Goal: Task Accomplishment & Management: Manage account settings

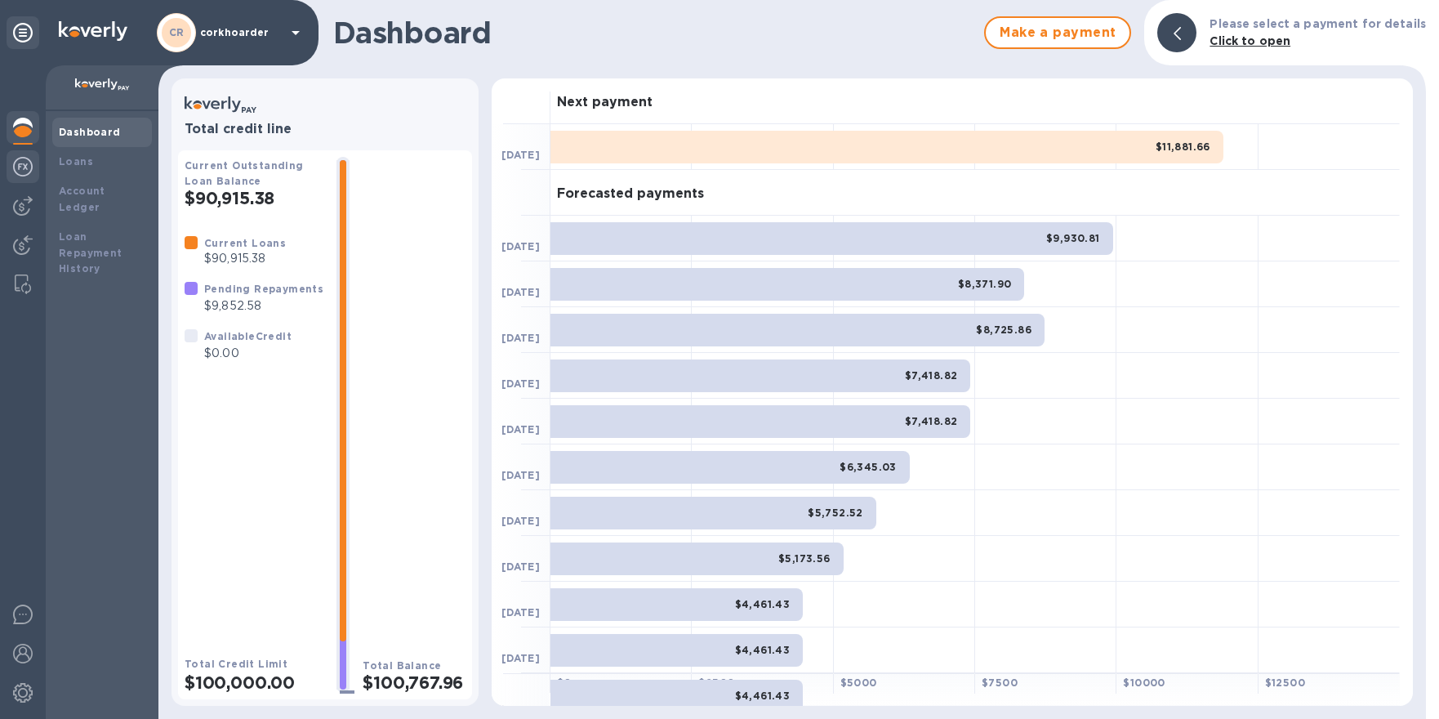
click at [14, 176] on div at bounding box center [23, 168] width 33 height 36
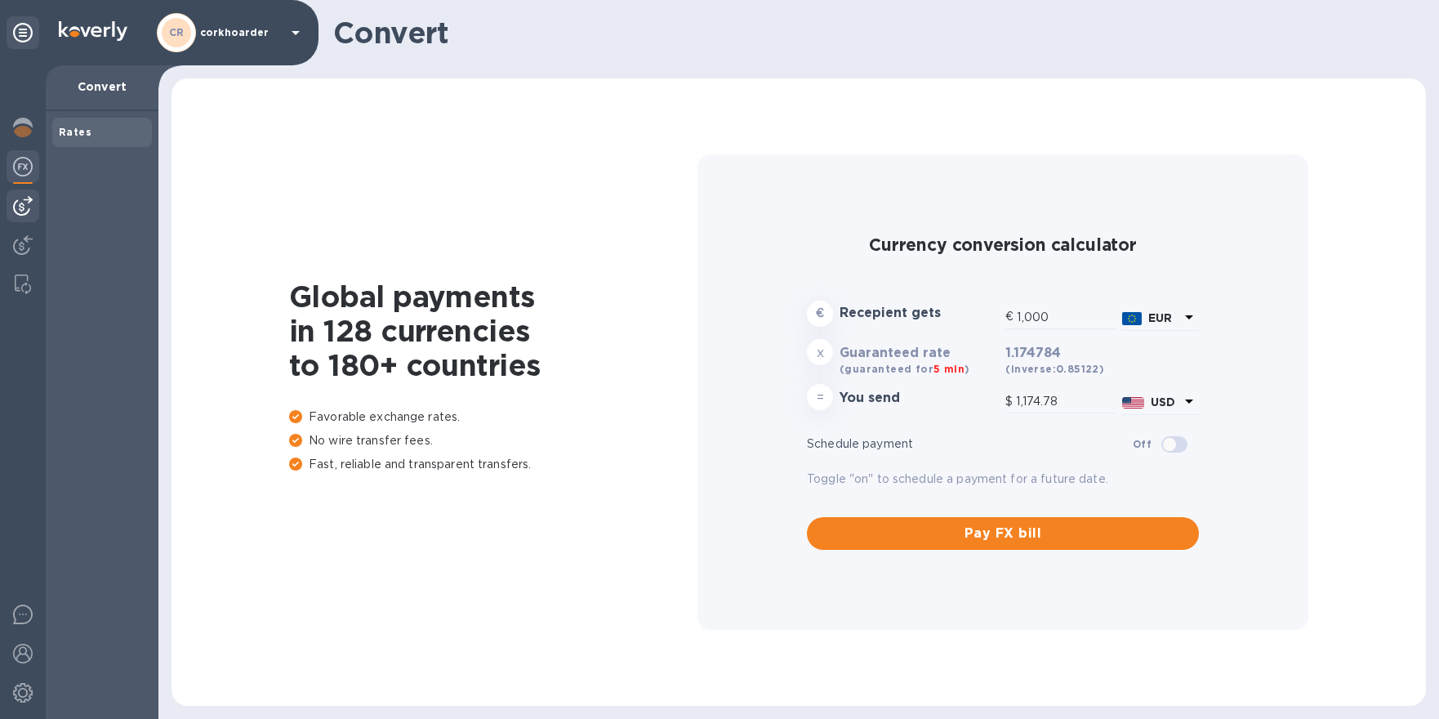
click at [18, 209] on img at bounding box center [23, 206] width 20 height 20
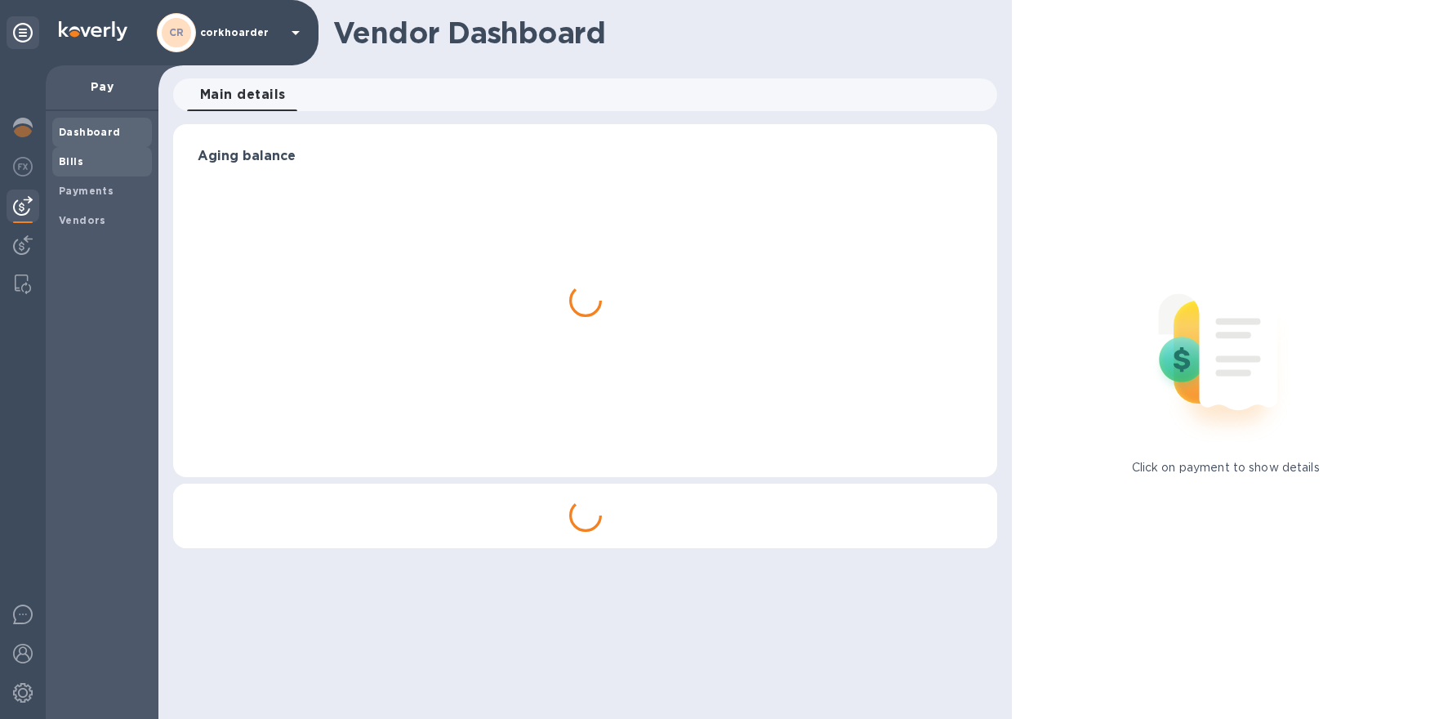
click at [71, 170] on div "Bills" at bounding box center [102, 161] width 100 height 29
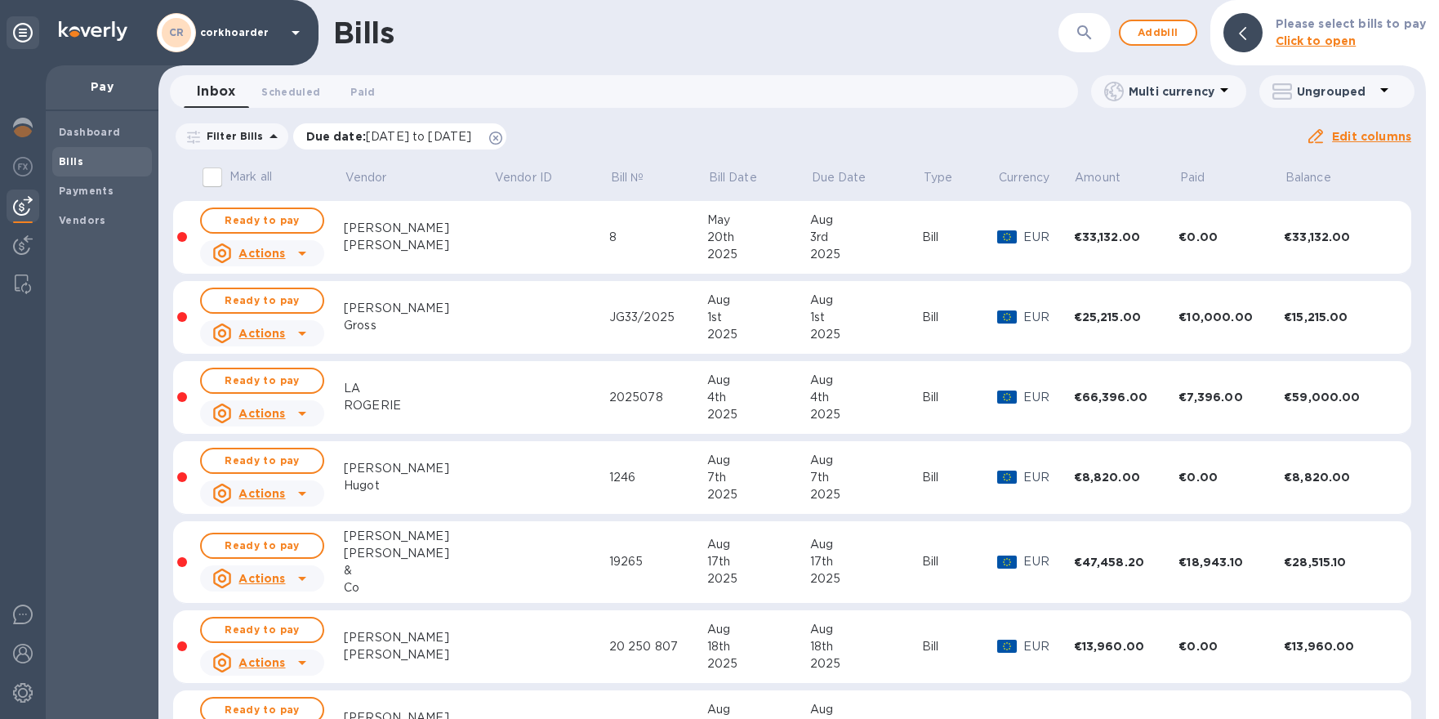
click at [502, 132] on icon at bounding box center [495, 138] width 13 height 13
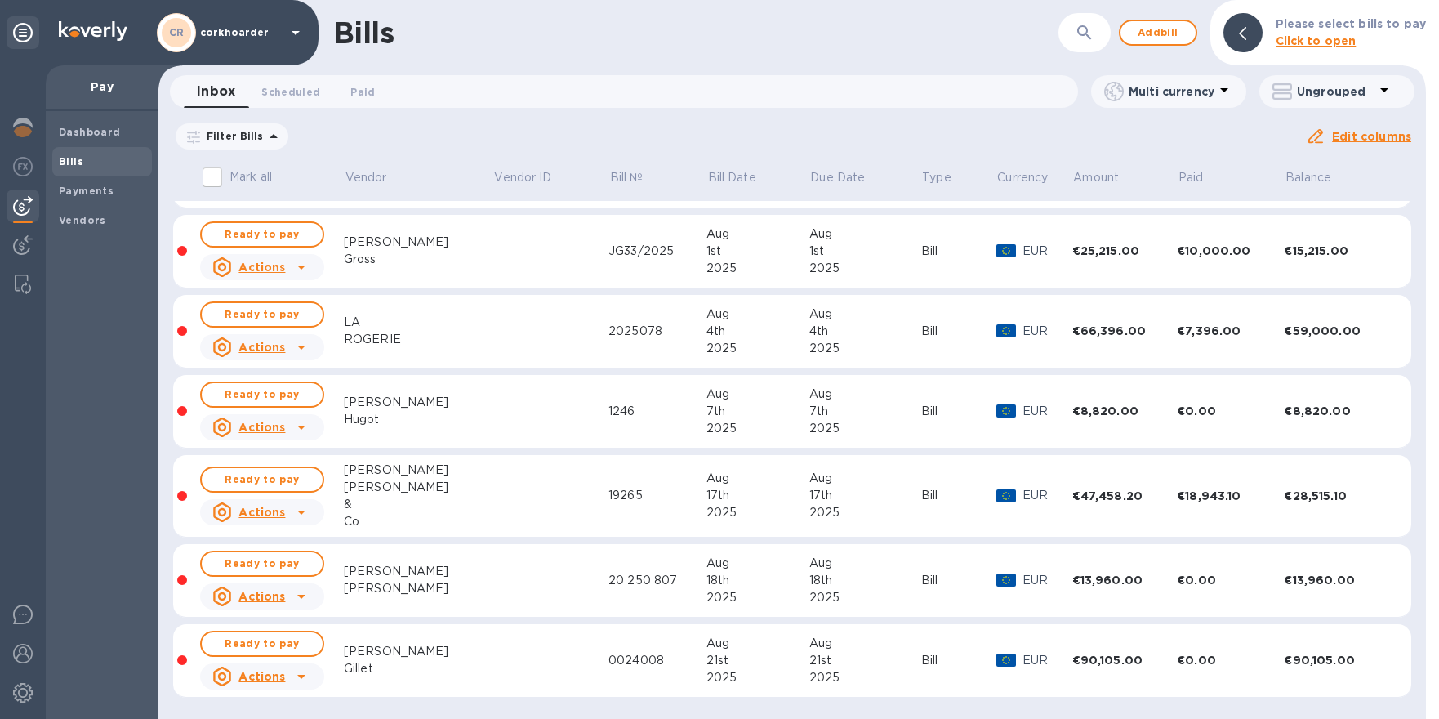
scroll to position [414, 0]
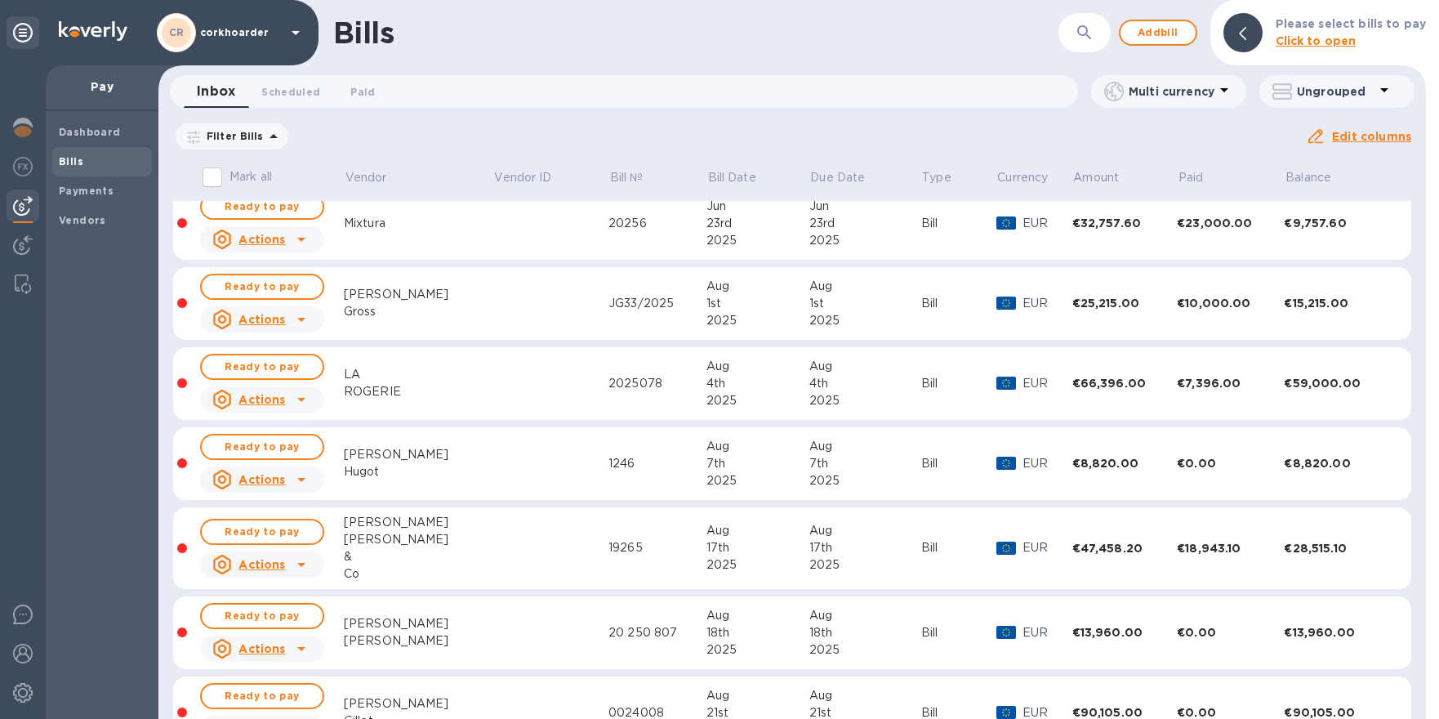
click at [551, 395] on td at bounding box center [550, 384] width 115 height 74
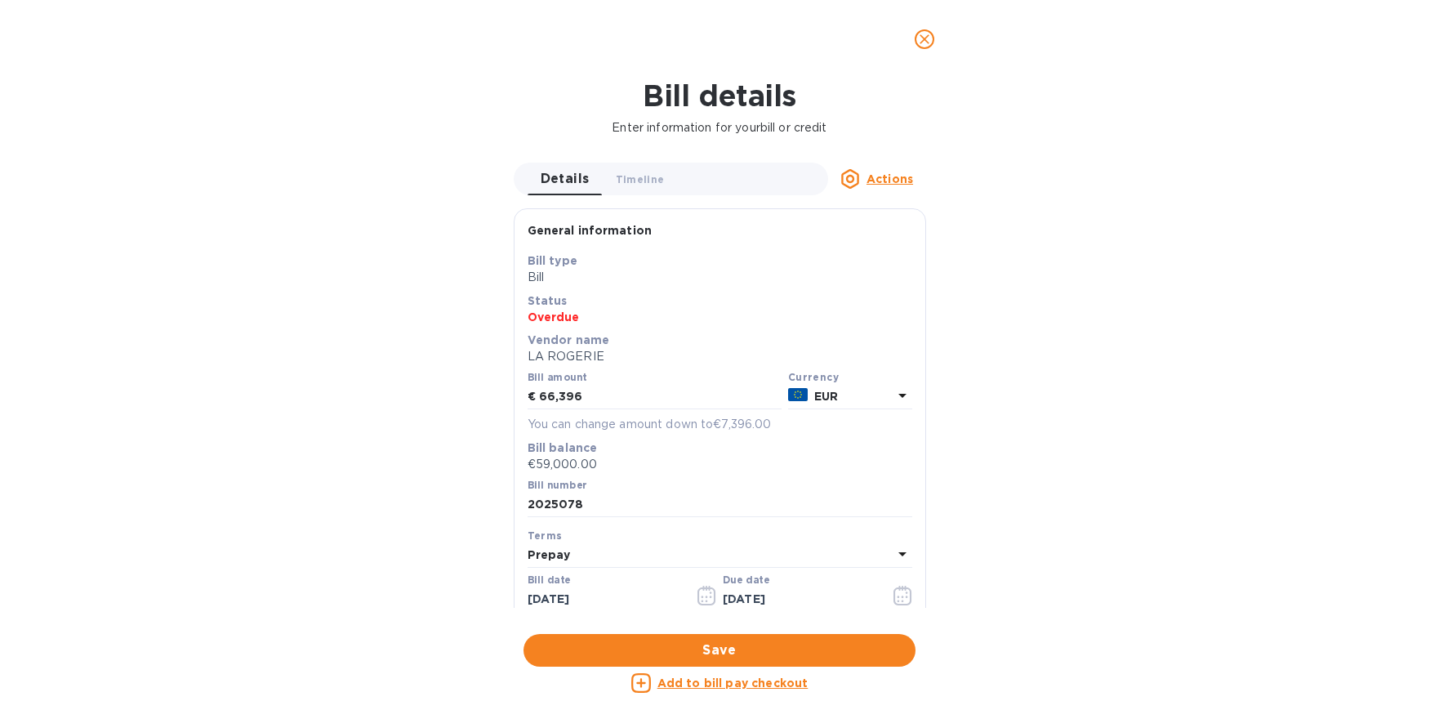
click at [727, 678] on u "Add to bill pay checkout" at bounding box center [733, 682] width 151 height 13
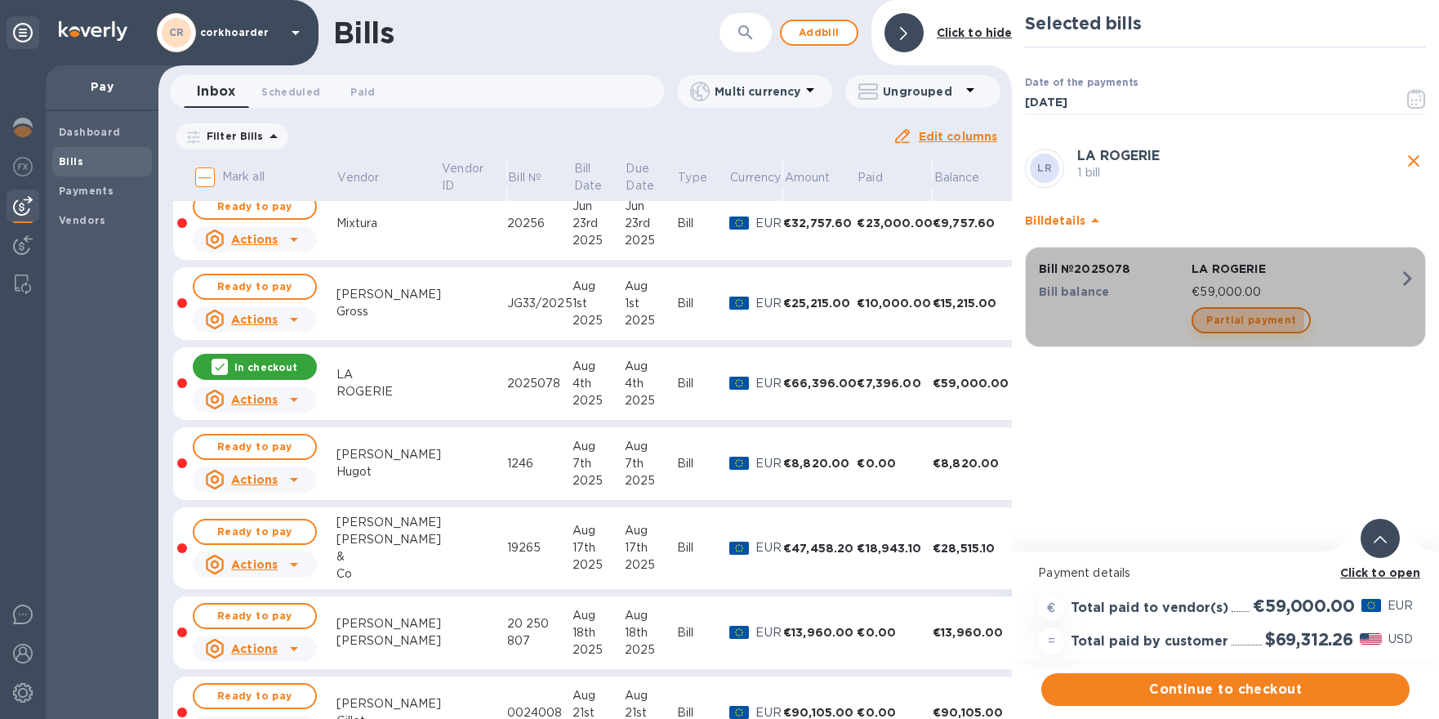
click at [1238, 319] on span "Partial payment" at bounding box center [1252, 320] width 90 height 20
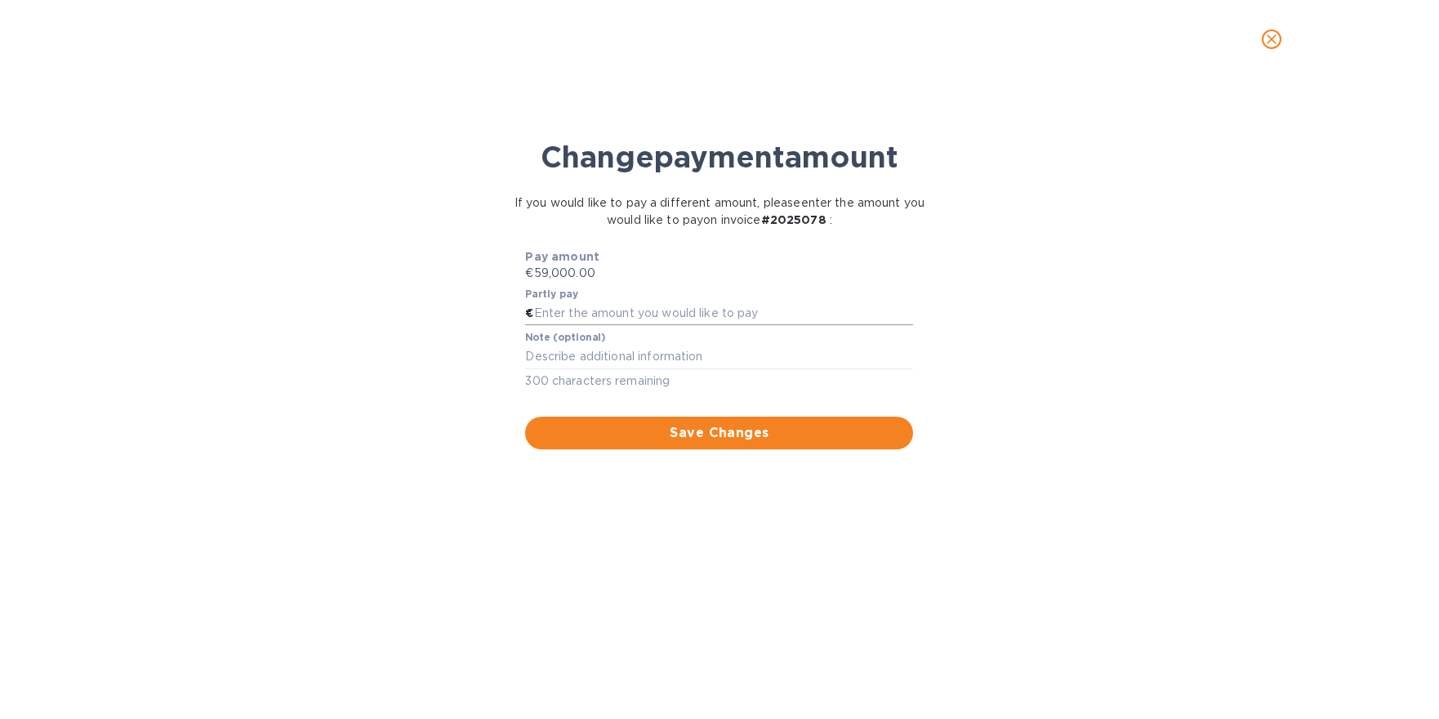
click at [747, 302] on input "text" at bounding box center [724, 313] width 380 height 25
type input "45,000"
click at [825, 423] on span "Save Changes" at bounding box center [719, 433] width 362 height 20
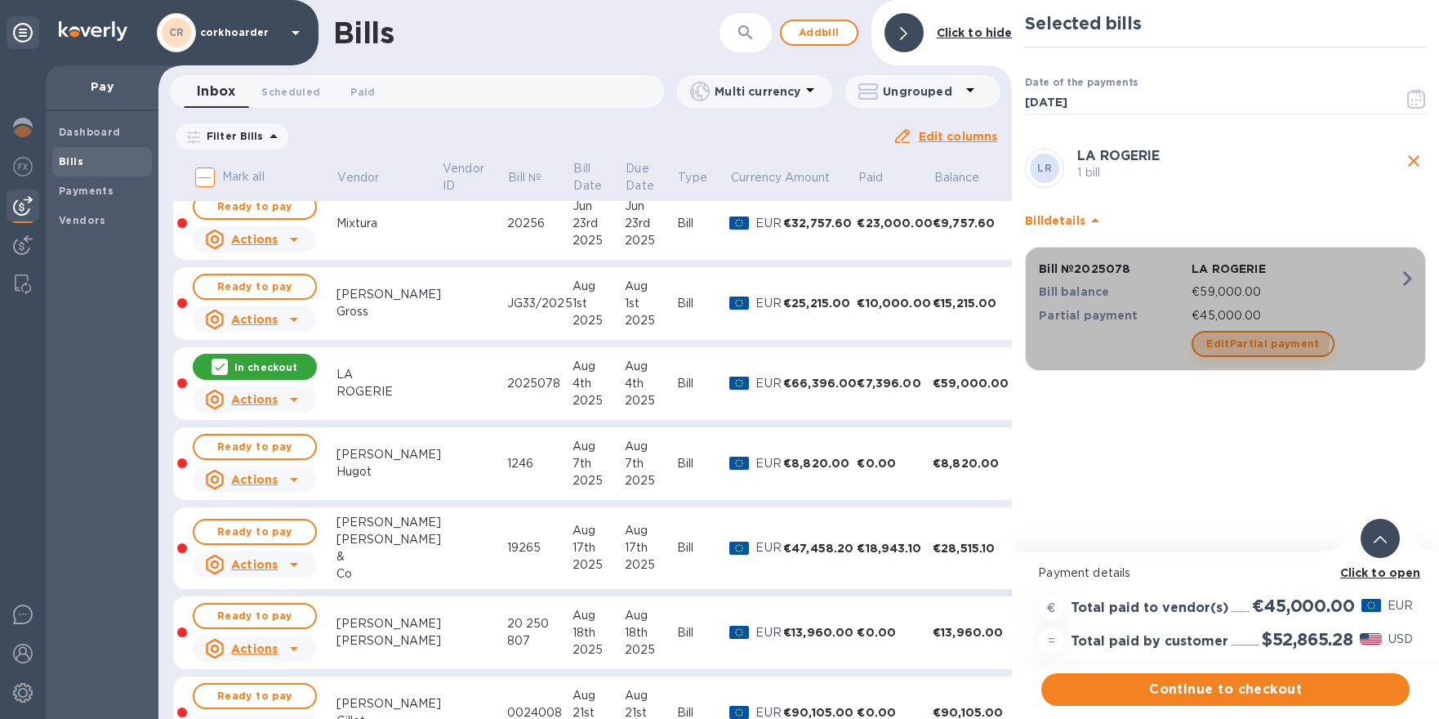
click at [1237, 334] on span "Edit Partial payment" at bounding box center [1264, 344] width 114 height 20
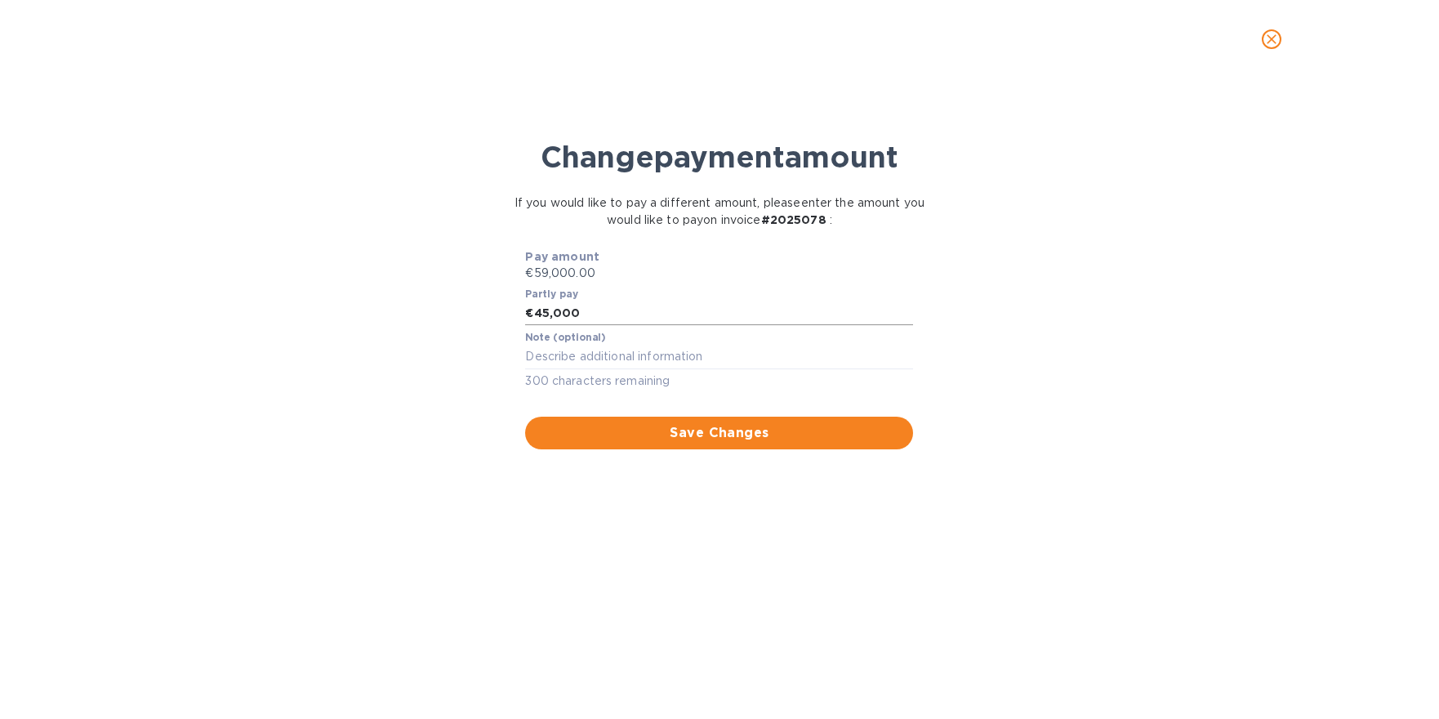
click at [715, 301] on input "45,000" at bounding box center [724, 313] width 380 height 25
click at [705, 314] on input "45,000" at bounding box center [724, 313] width 380 height 25
type input "42,000"
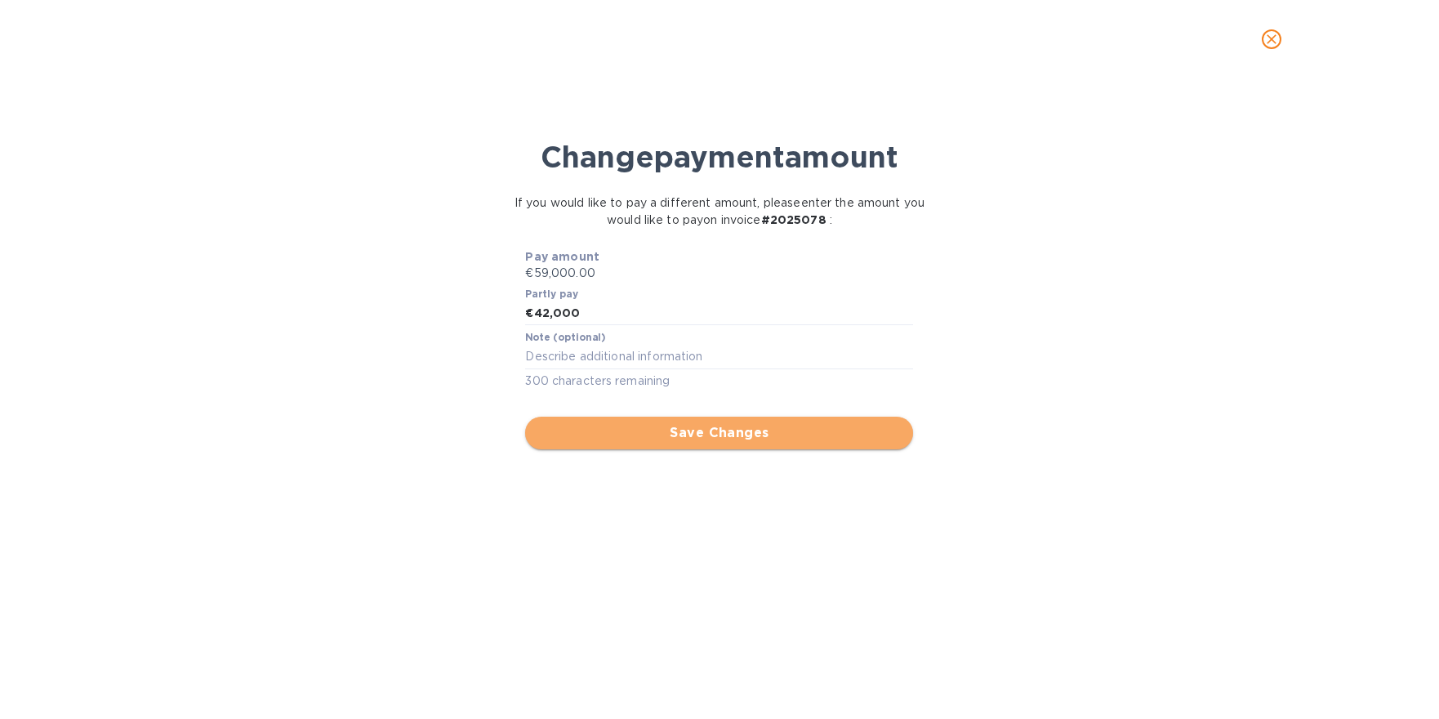
click at [734, 440] on span "Save Changes" at bounding box center [719, 433] width 362 height 20
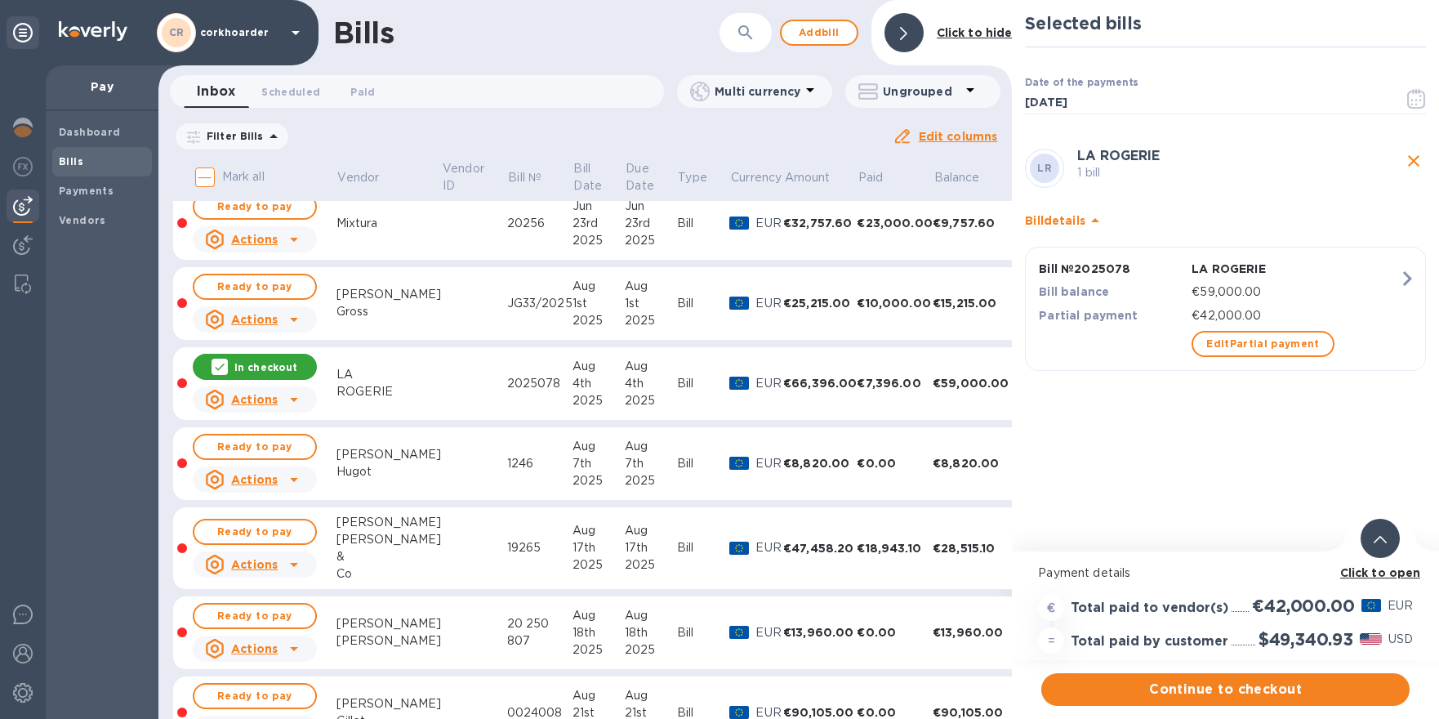
click at [1372, 570] on b "Click to open" at bounding box center [1380, 572] width 81 height 13
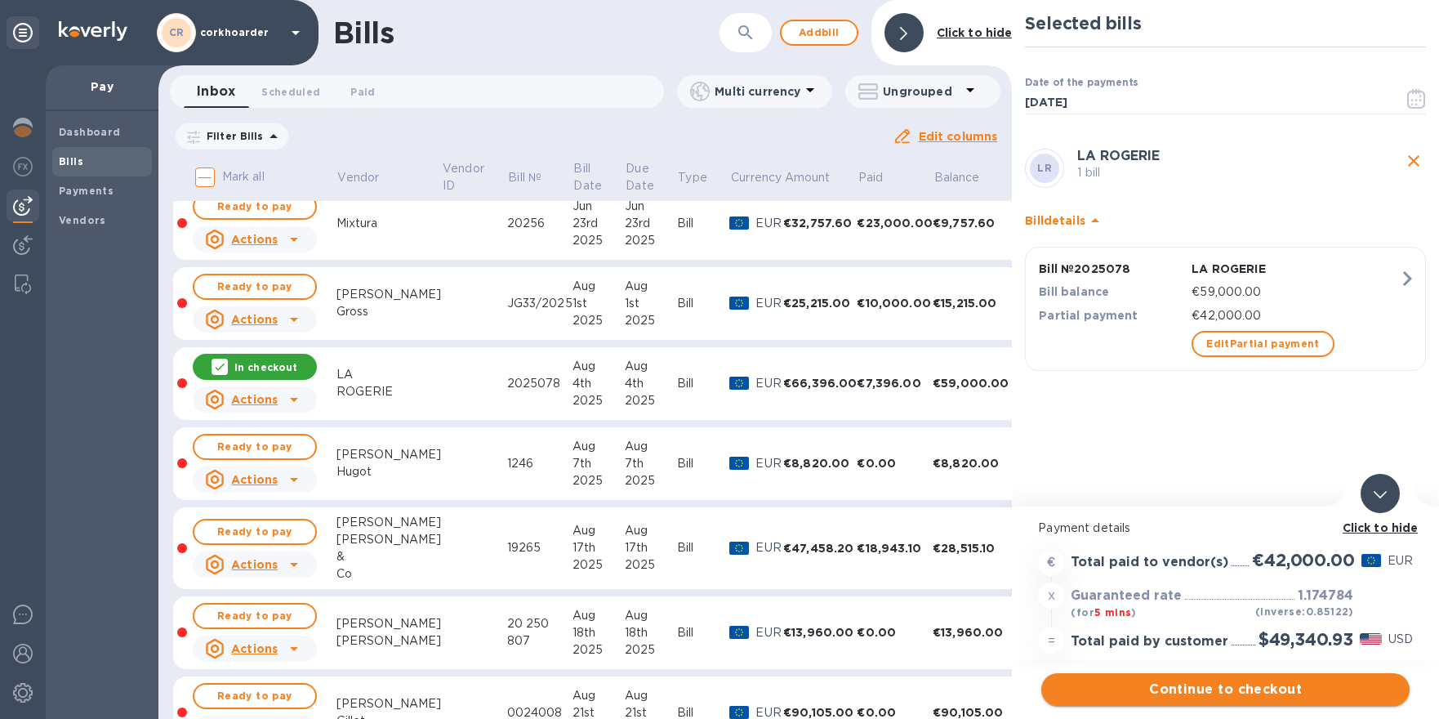
click at [1296, 686] on span "Continue to checkout" at bounding box center [1226, 690] width 342 height 20
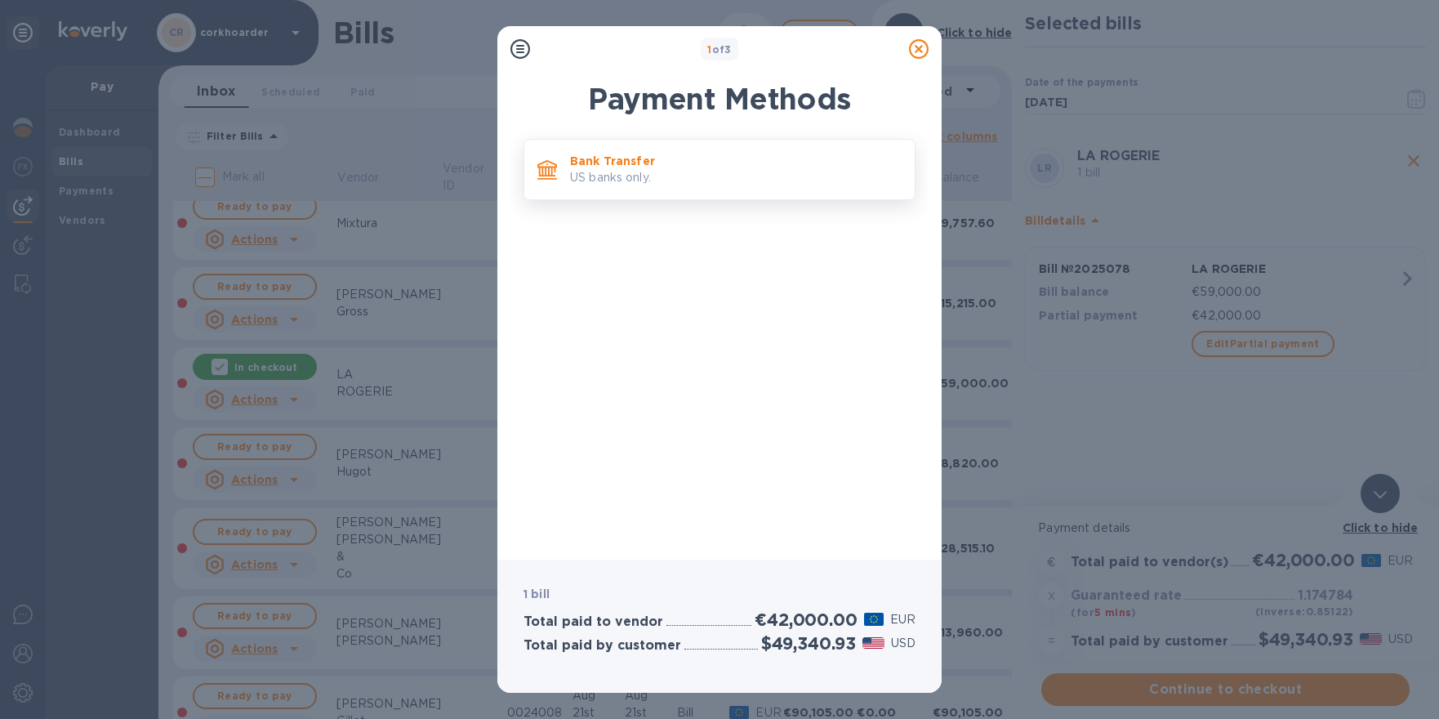
click at [720, 144] on div "Bank Transfer US banks only." at bounding box center [720, 169] width 392 height 61
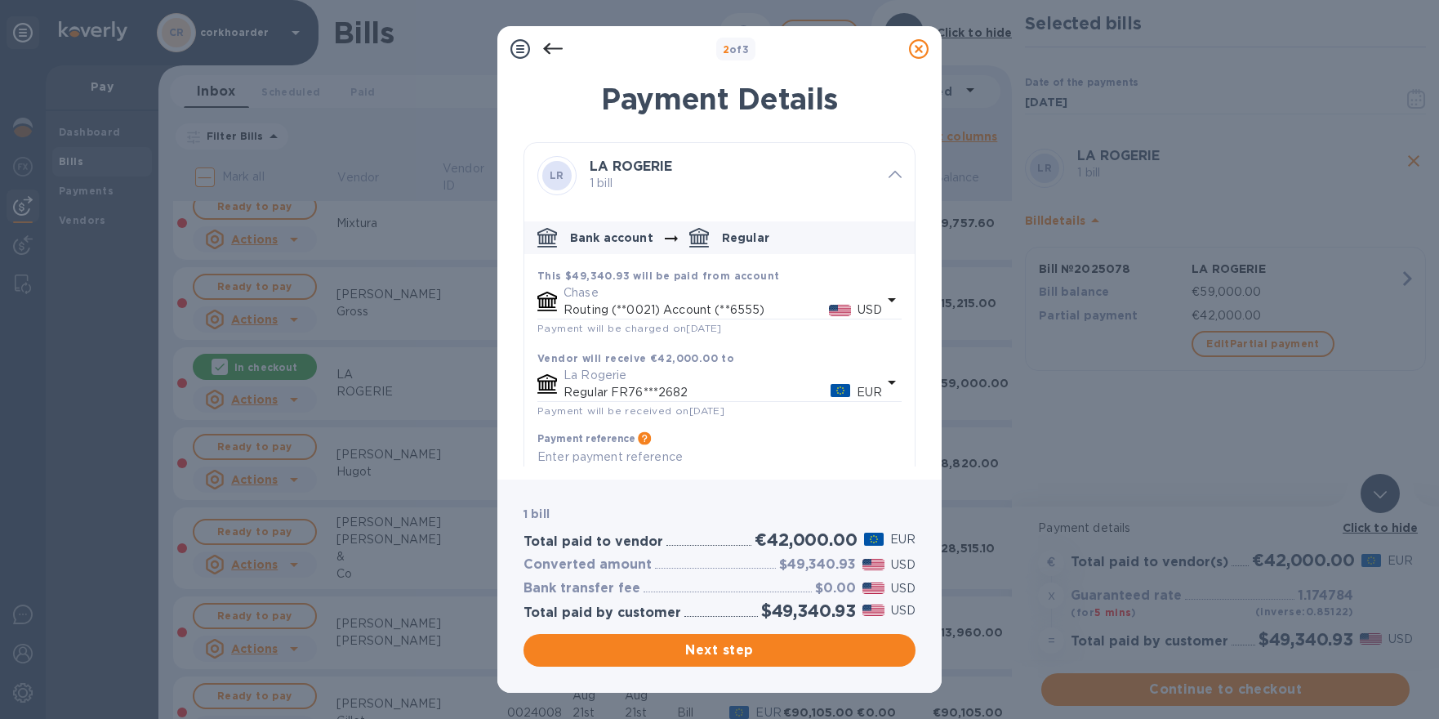
scroll to position [38, 0]
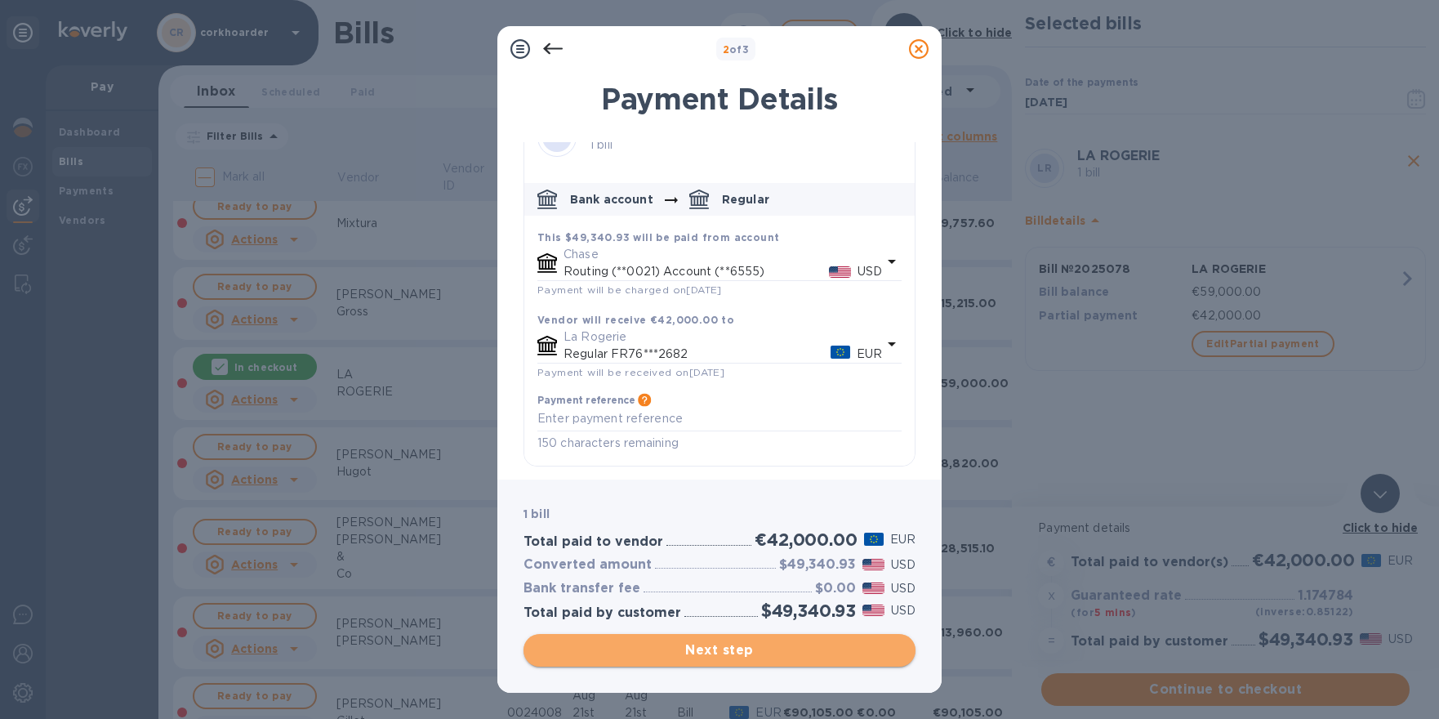
click at [717, 637] on button "Next step" at bounding box center [720, 650] width 392 height 33
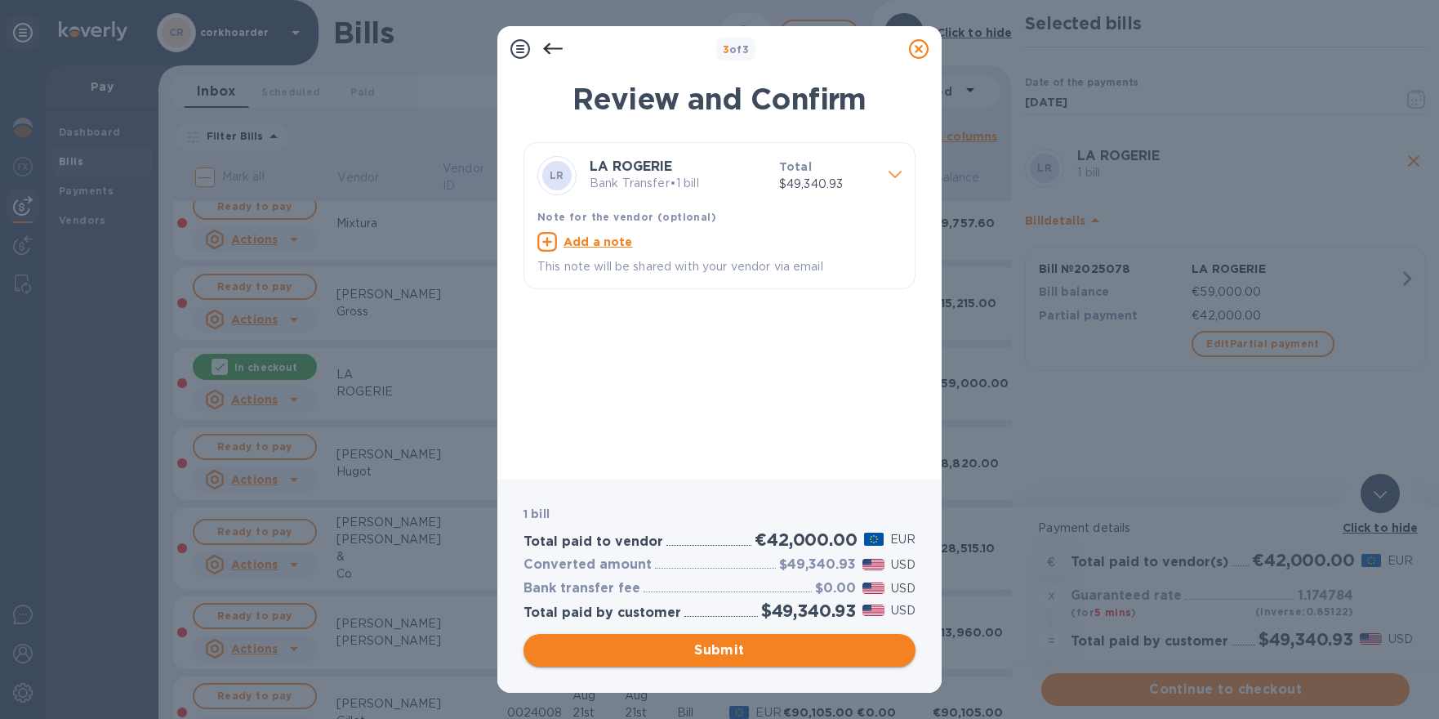
click at [751, 637] on button "Submit" at bounding box center [720, 650] width 392 height 33
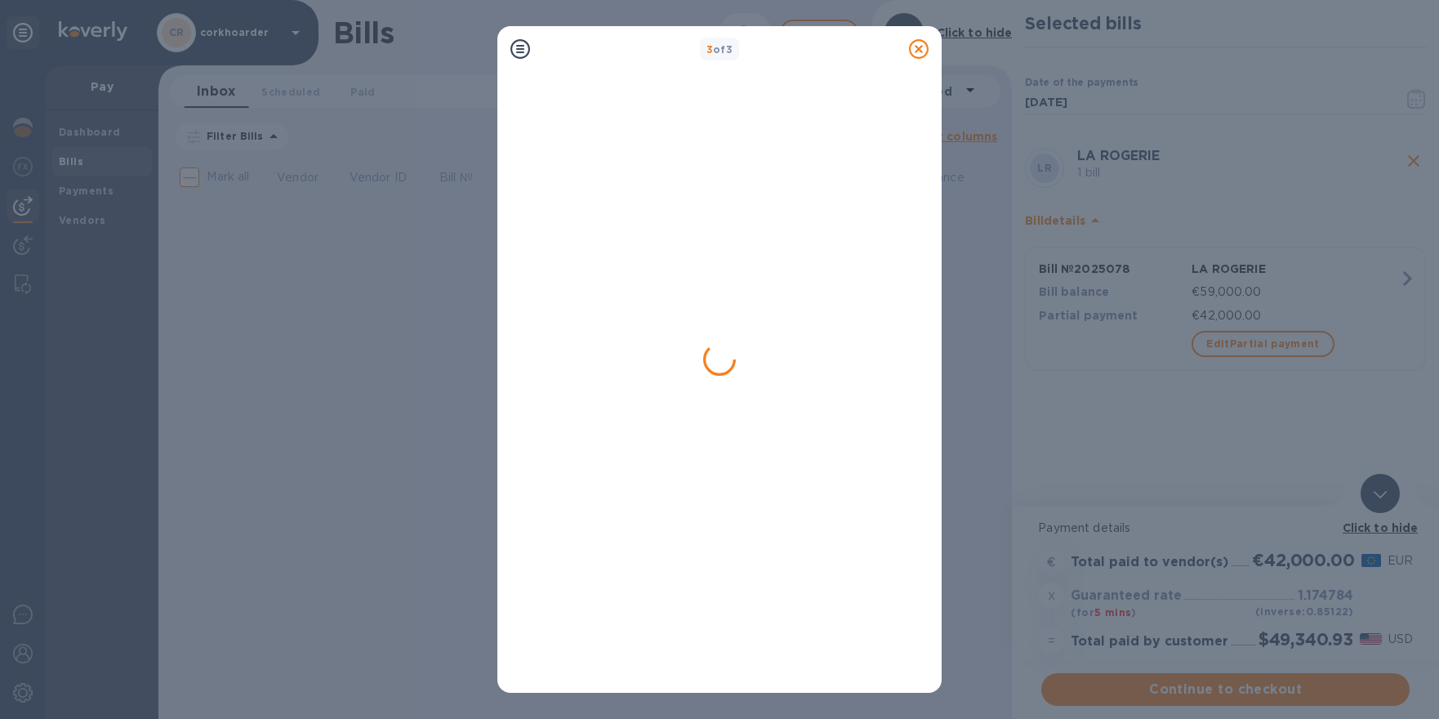
scroll to position [0, 0]
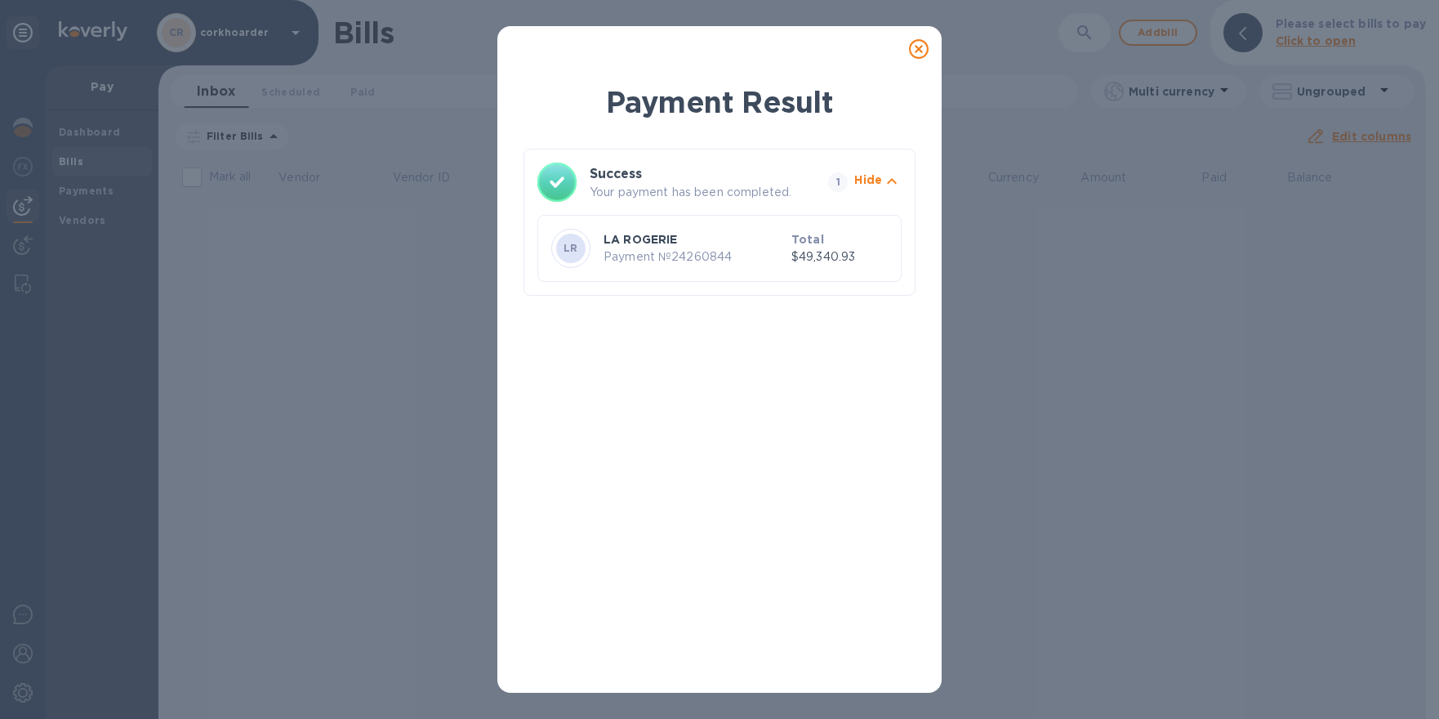
click at [921, 44] on icon at bounding box center [919, 49] width 20 height 20
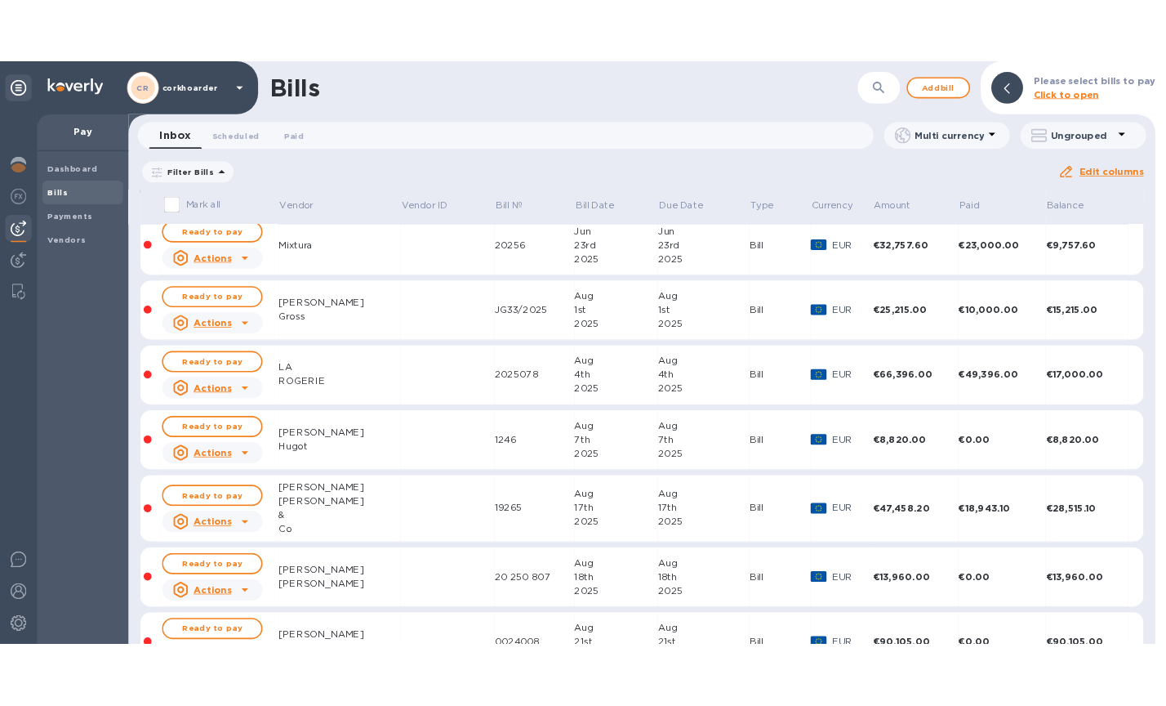
scroll to position [306, 0]
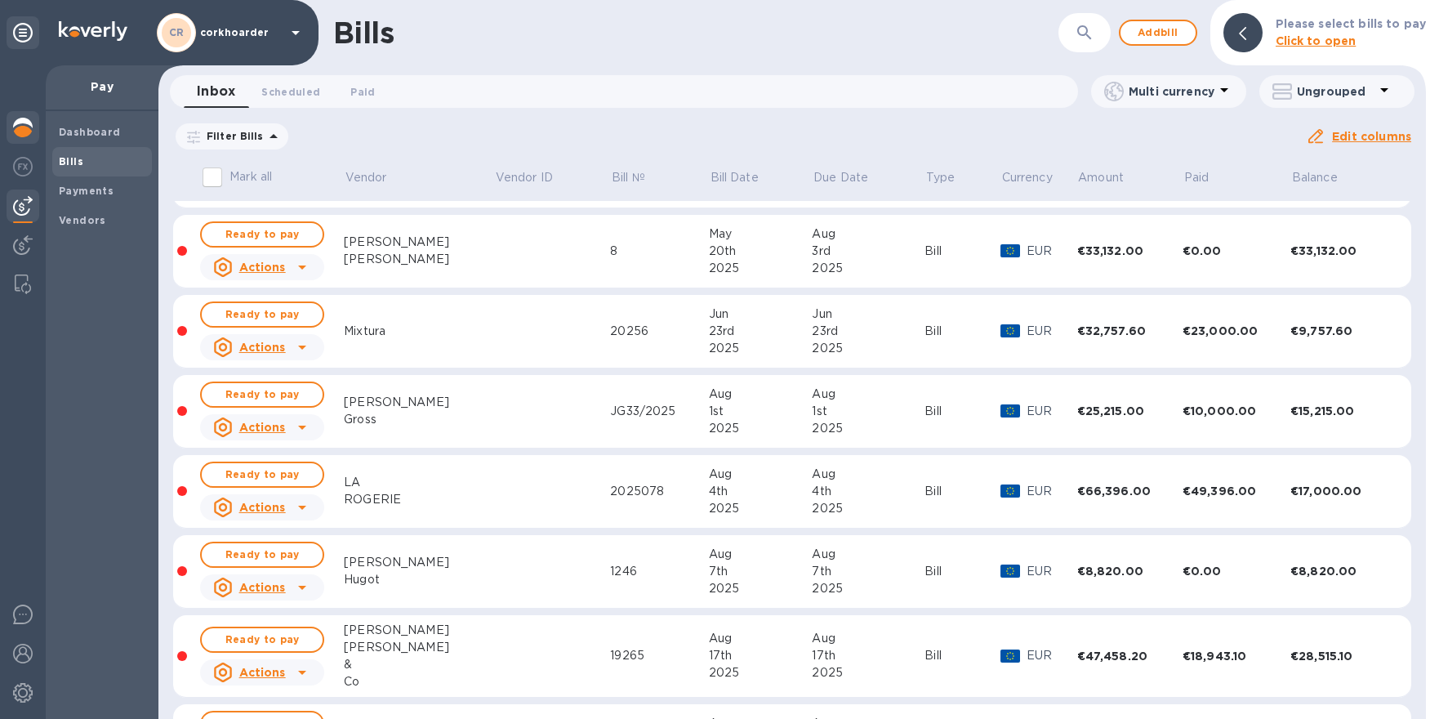
click at [19, 127] on img at bounding box center [23, 128] width 20 height 20
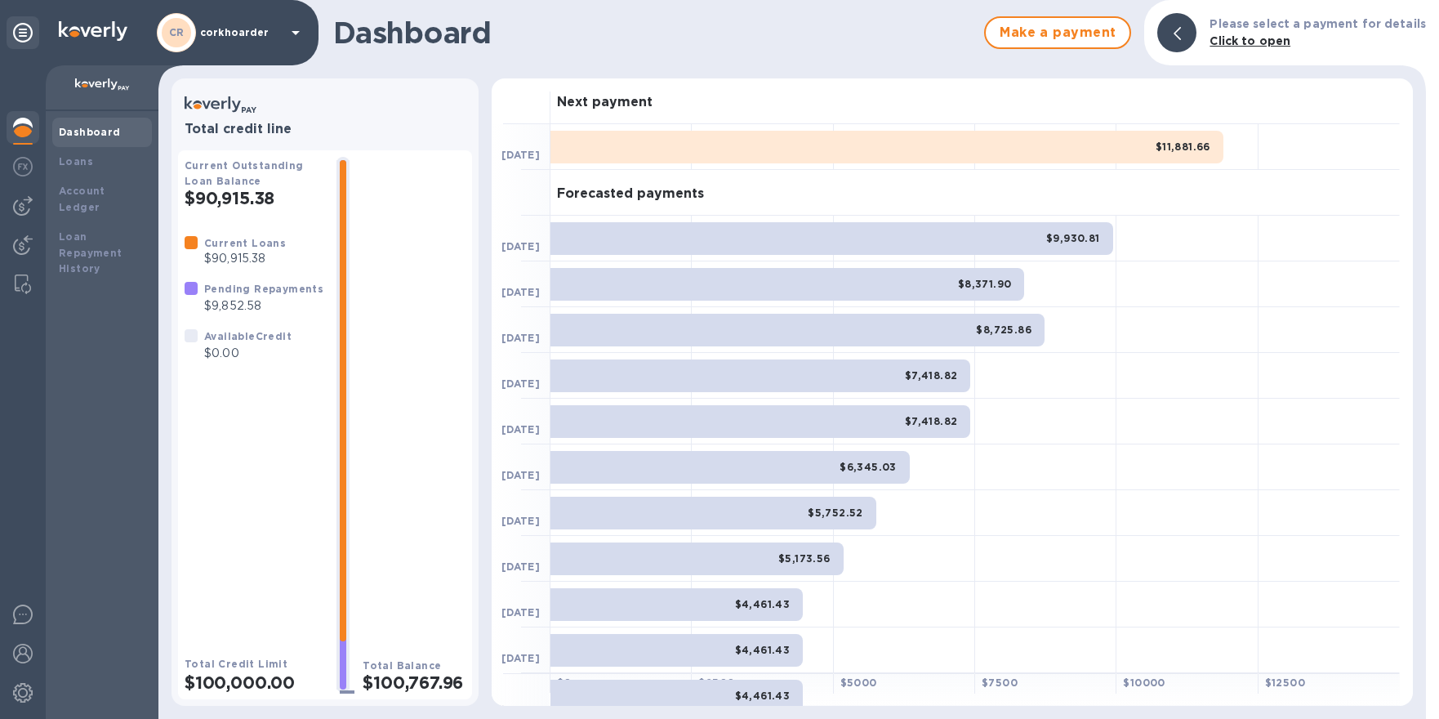
click at [16, 126] on img at bounding box center [23, 128] width 20 height 20
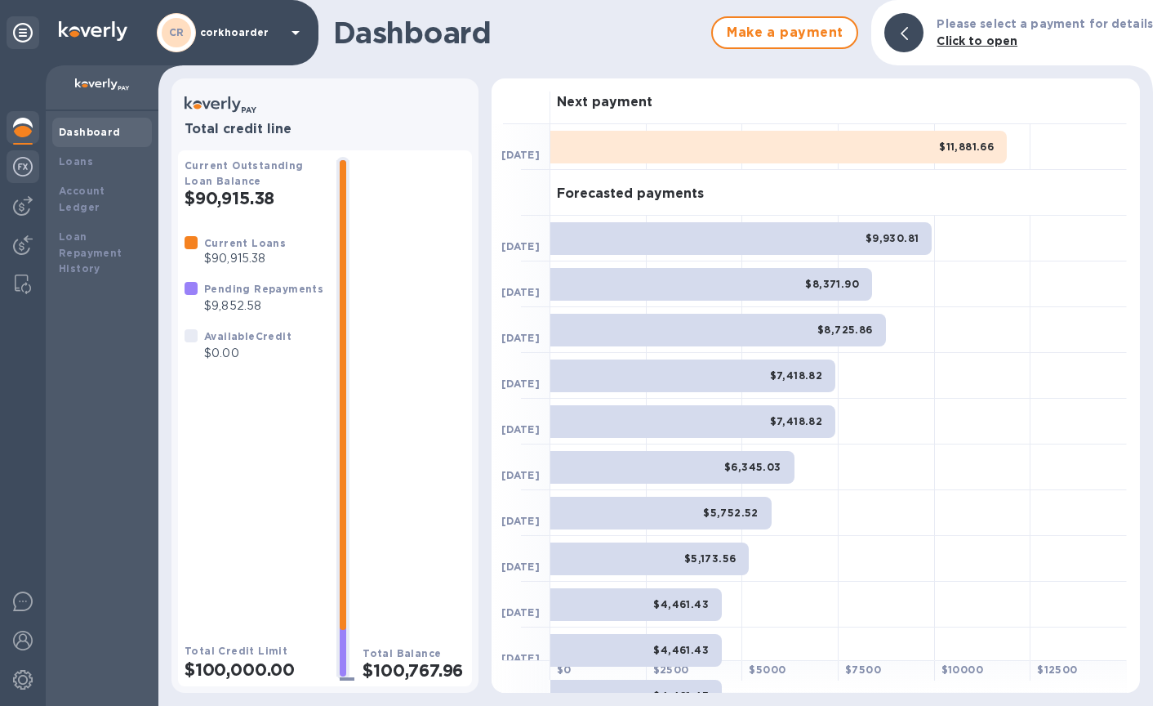
click at [24, 160] on img at bounding box center [23, 167] width 20 height 20
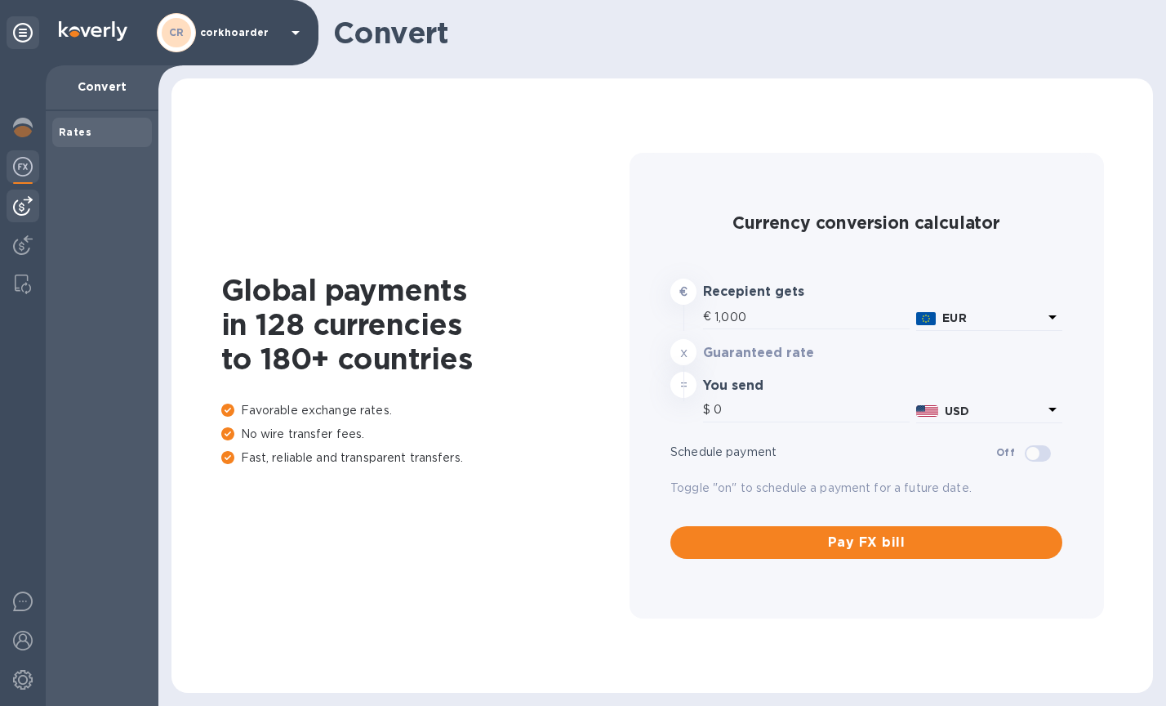
click at [22, 201] on img at bounding box center [23, 206] width 20 height 20
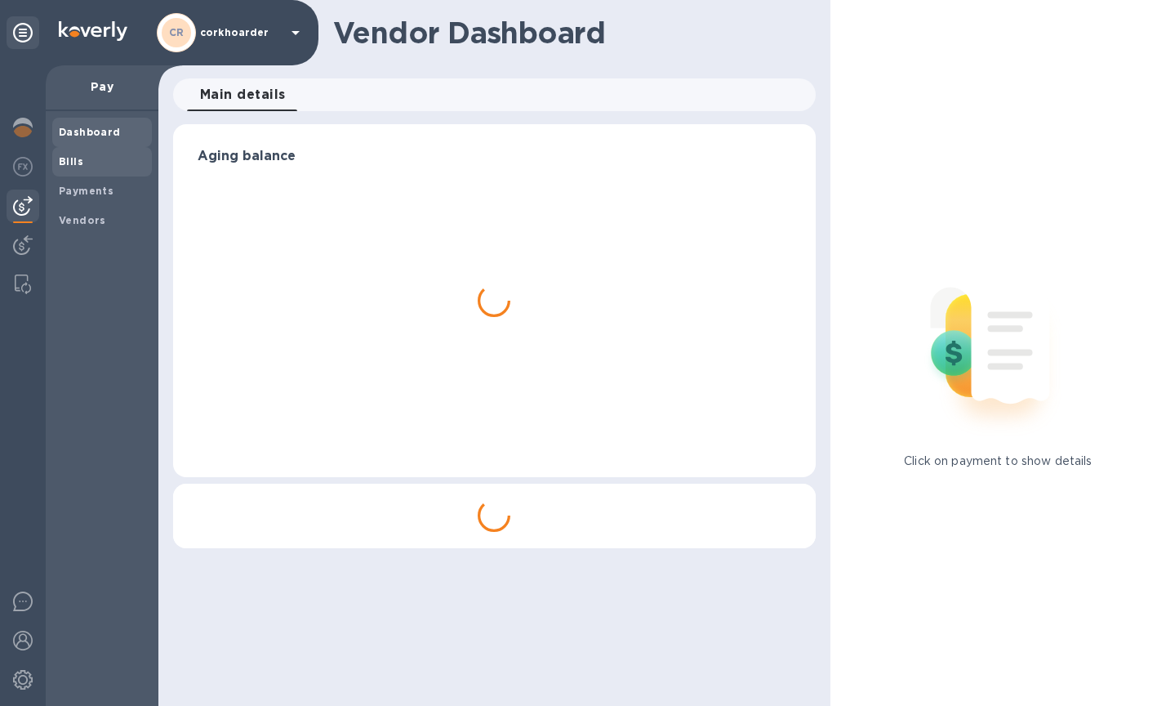
click at [87, 163] on span "Bills" at bounding box center [102, 162] width 87 height 16
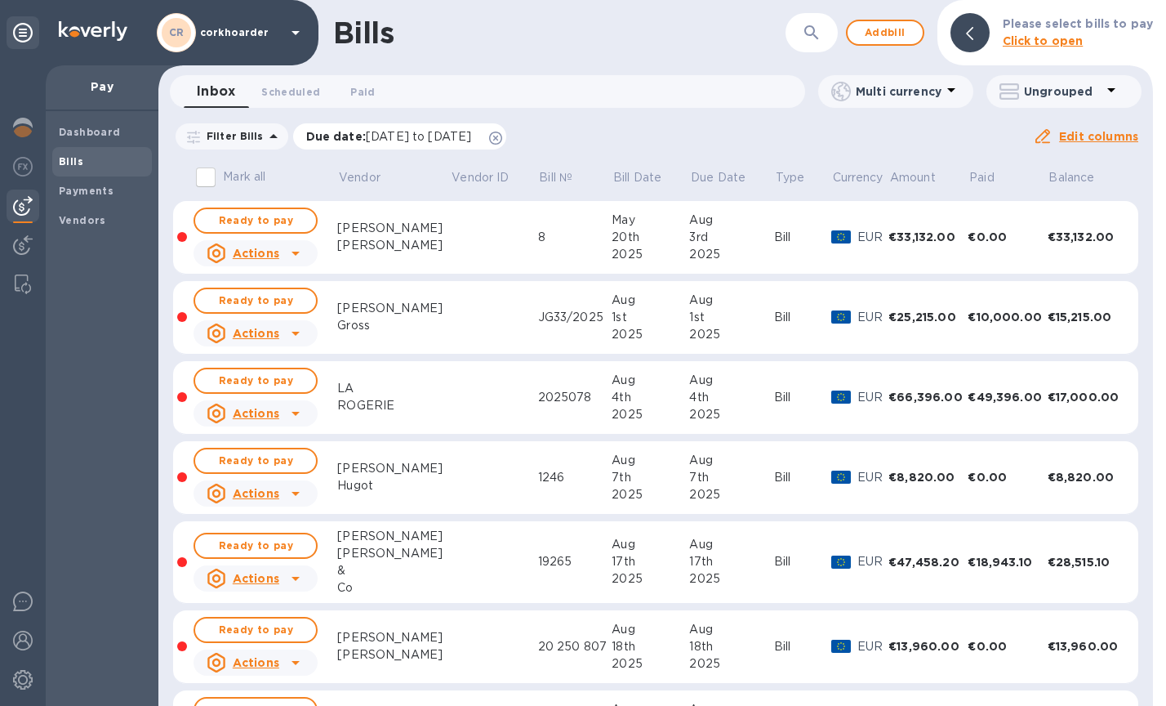
click at [502, 136] on icon at bounding box center [495, 138] width 13 height 13
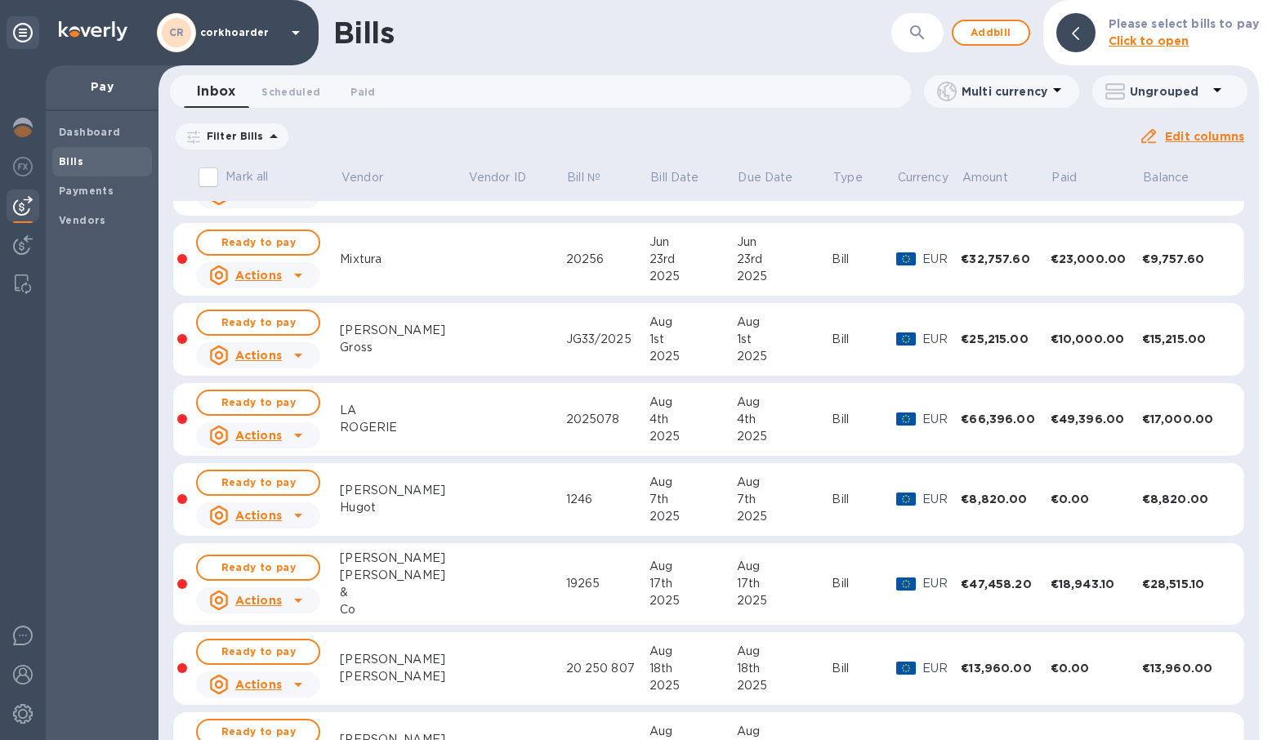
scroll to position [445, 0]
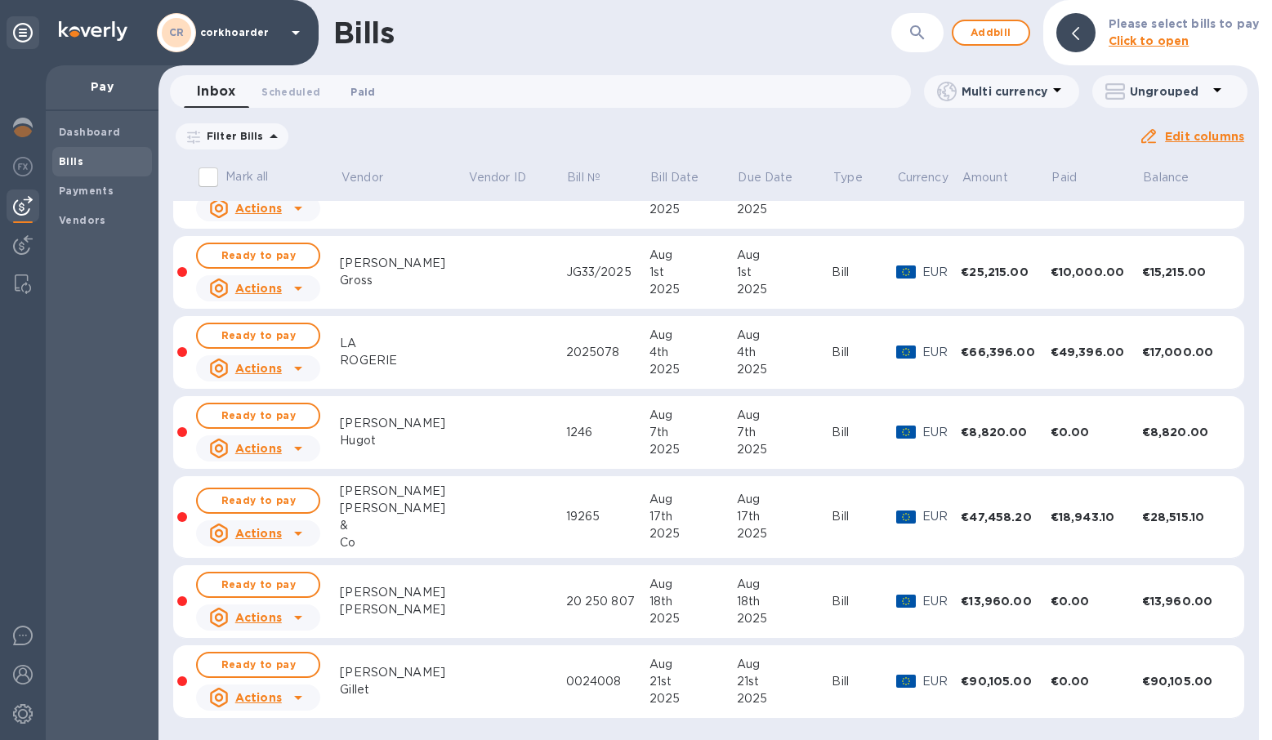
click at [353, 96] on span "Paid 0" at bounding box center [362, 91] width 25 height 17
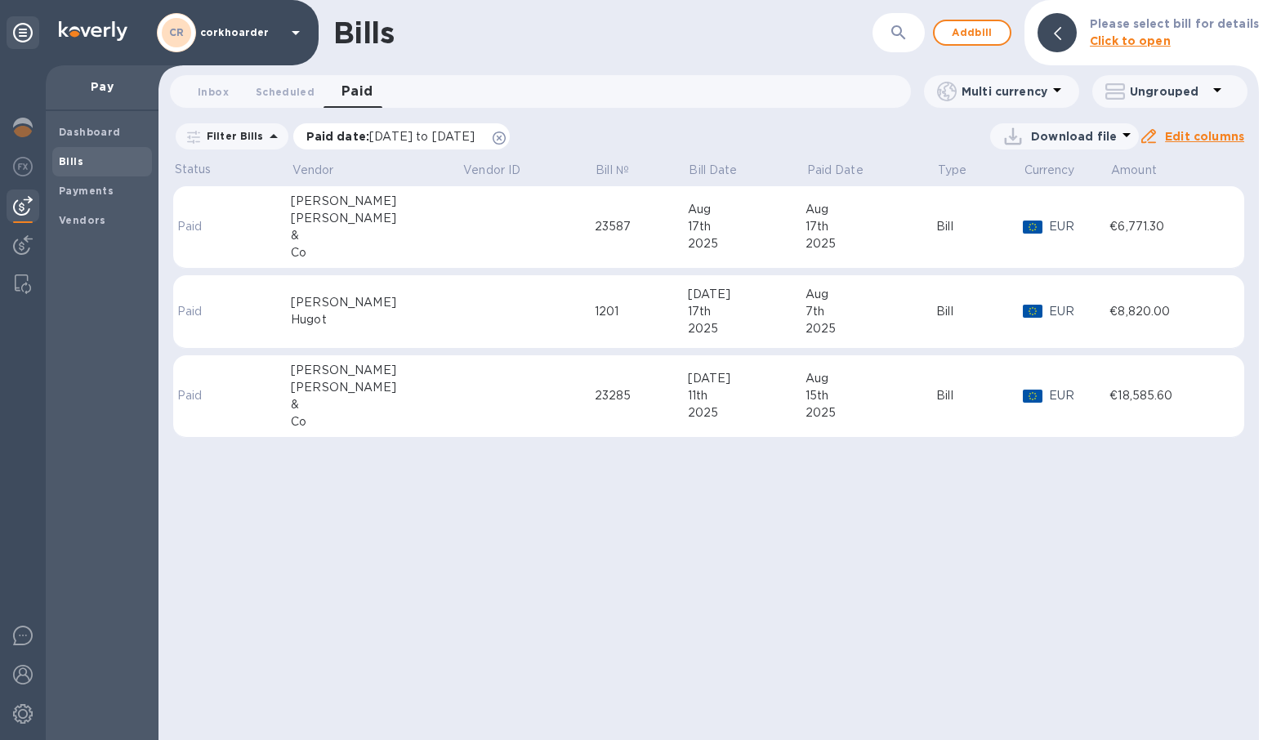
click at [506, 136] on icon at bounding box center [499, 138] width 13 height 13
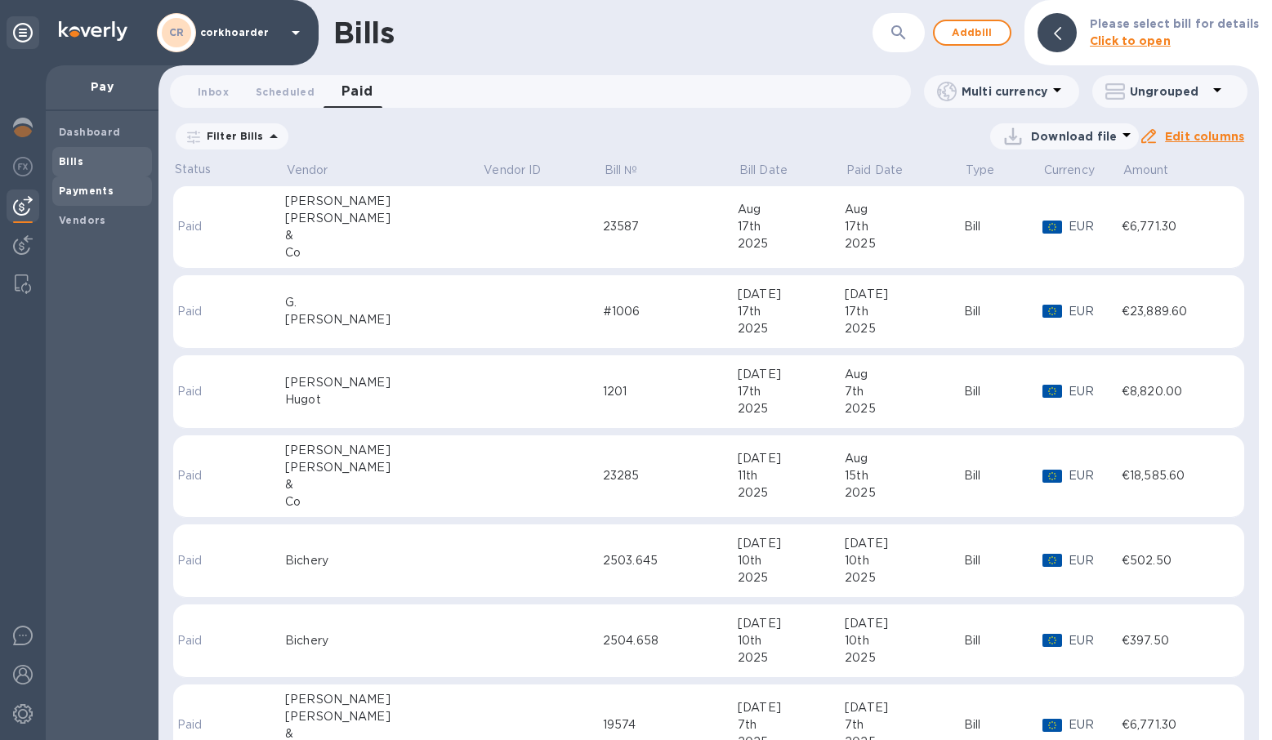
click at [105, 185] on b "Payments" at bounding box center [86, 191] width 55 height 12
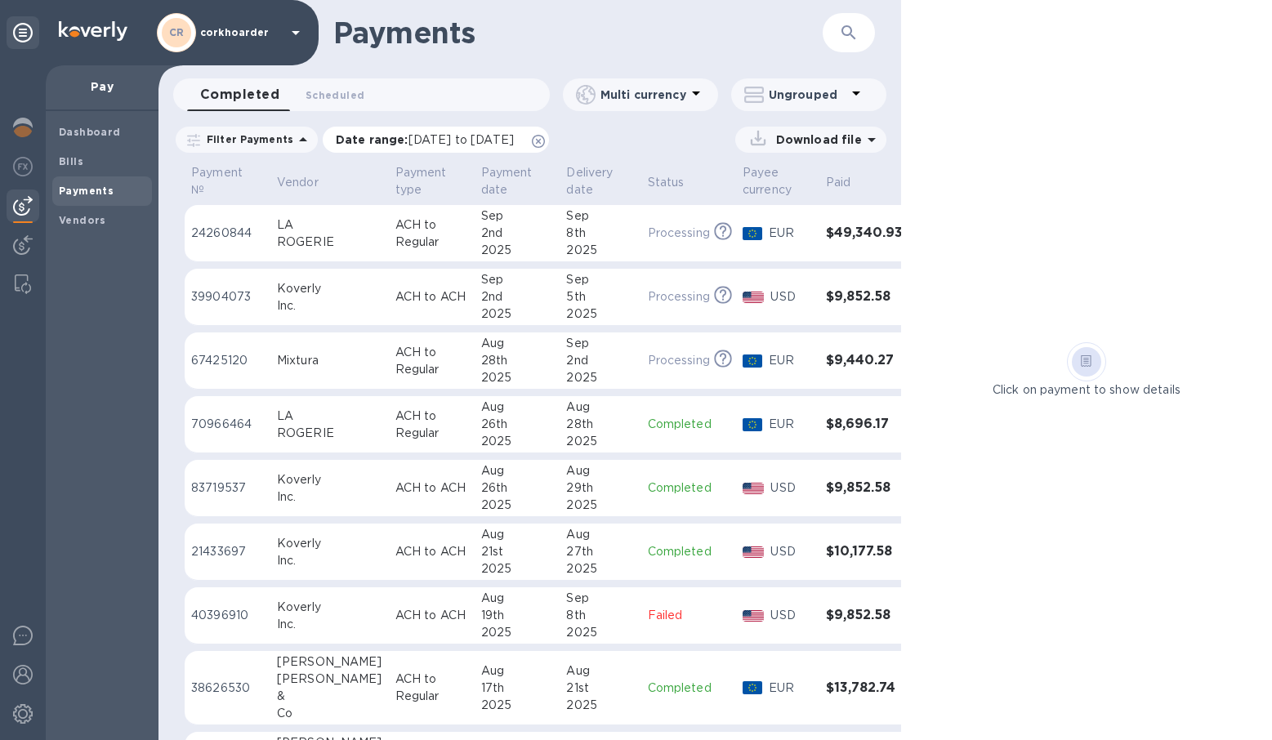
click at [545, 136] on icon at bounding box center [538, 141] width 13 height 13
click at [21, 133] on img at bounding box center [23, 128] width 20 height 20
